Goal: Task Accomplishment & Management: Complete application form

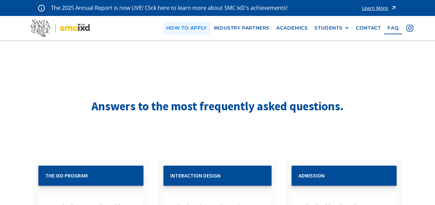
click at [193, 29] on link "how to apply" at bounding box center [187, 28] width 48 height 13
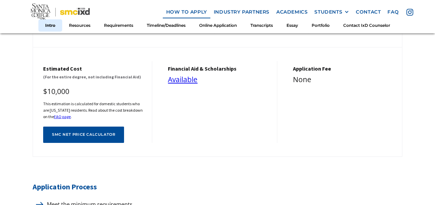
scroll to position [163, 0]
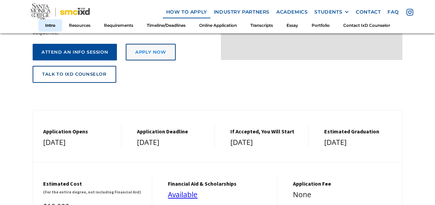
click at [151, 45] on link "Apply Now" at bounding box center [151, 52] width 50 height 17
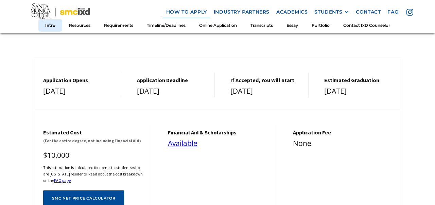
scroll to position [212, 0]
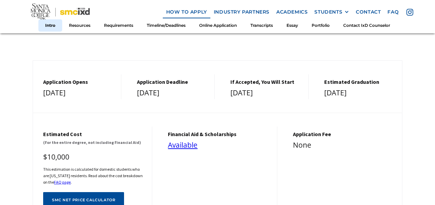
click at [270, 84] on h5 "If Accepted, You Will Start" at bounding box center [266, 82] width 71 height 6
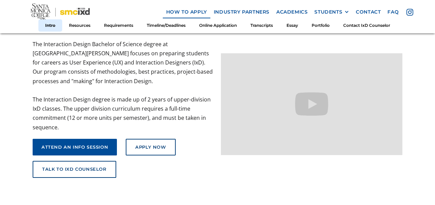
scroll to position [0, 0]
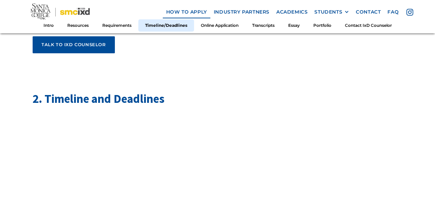
scroll to position [1089, 0]
